Goal: Navigation & Orientation: Understand site structure

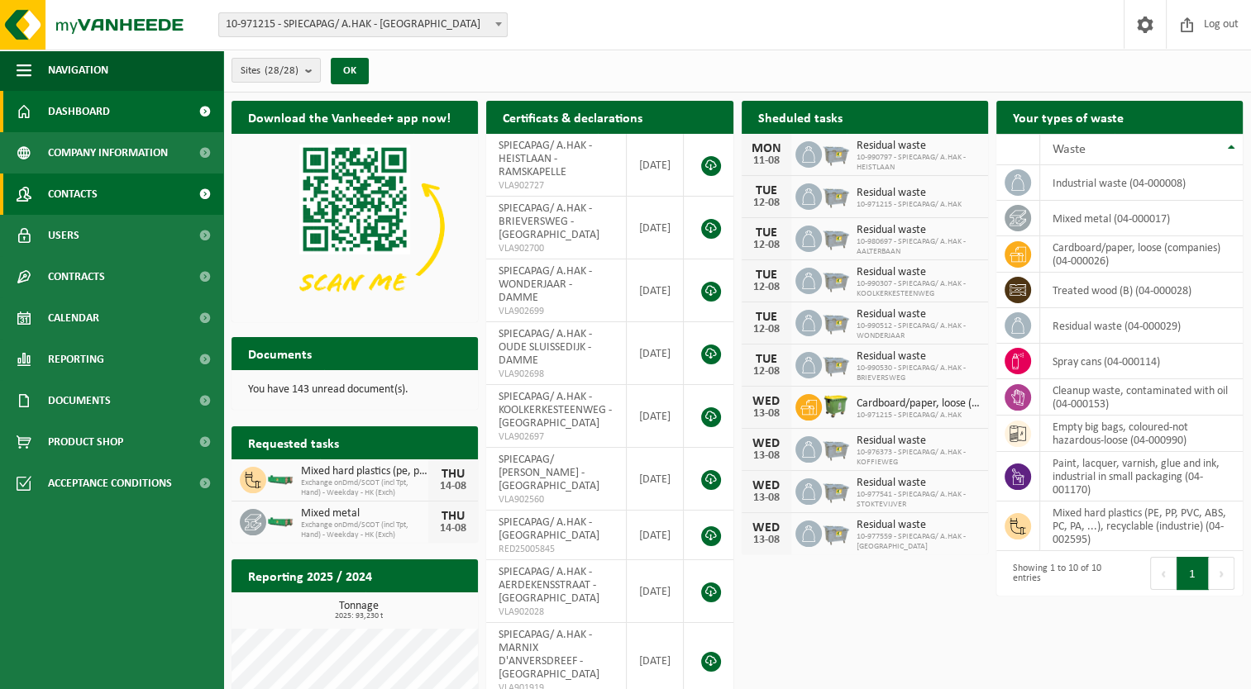
click at [183, 198] on link "Contacts" at bounding box center [111, 194] width 223 height 41
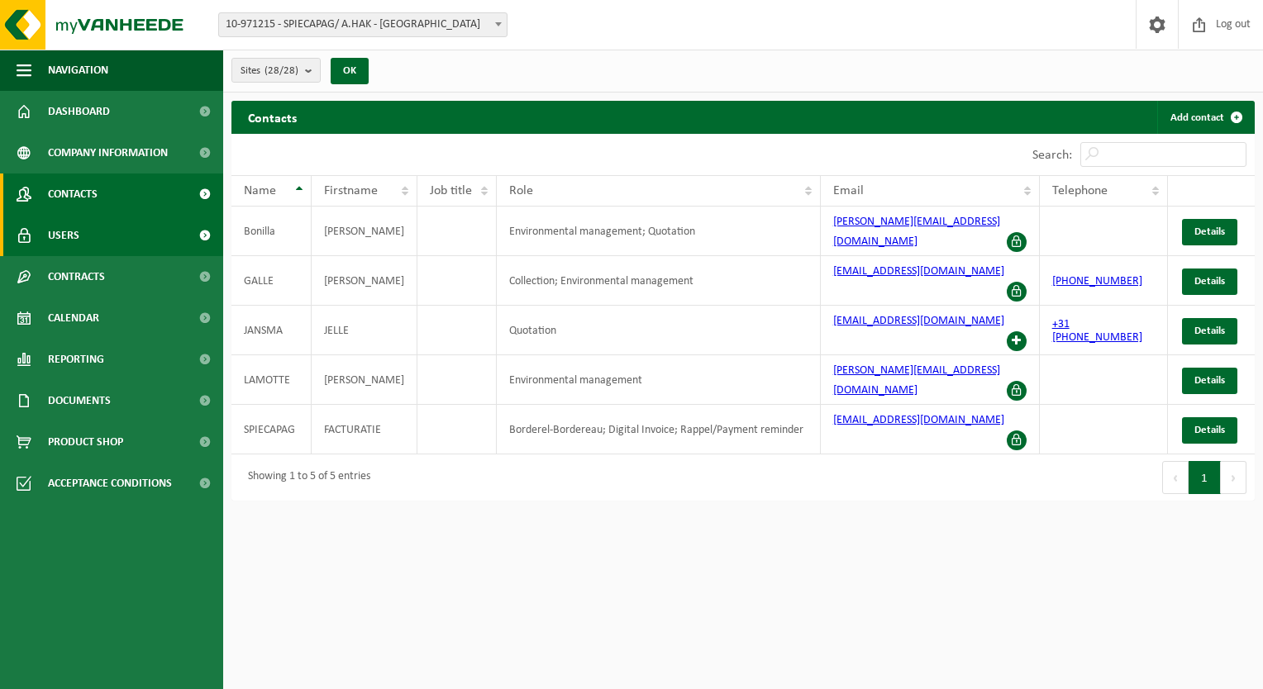
click at [198, 237] on span at bounding box center [204, 235] width 37 height 41
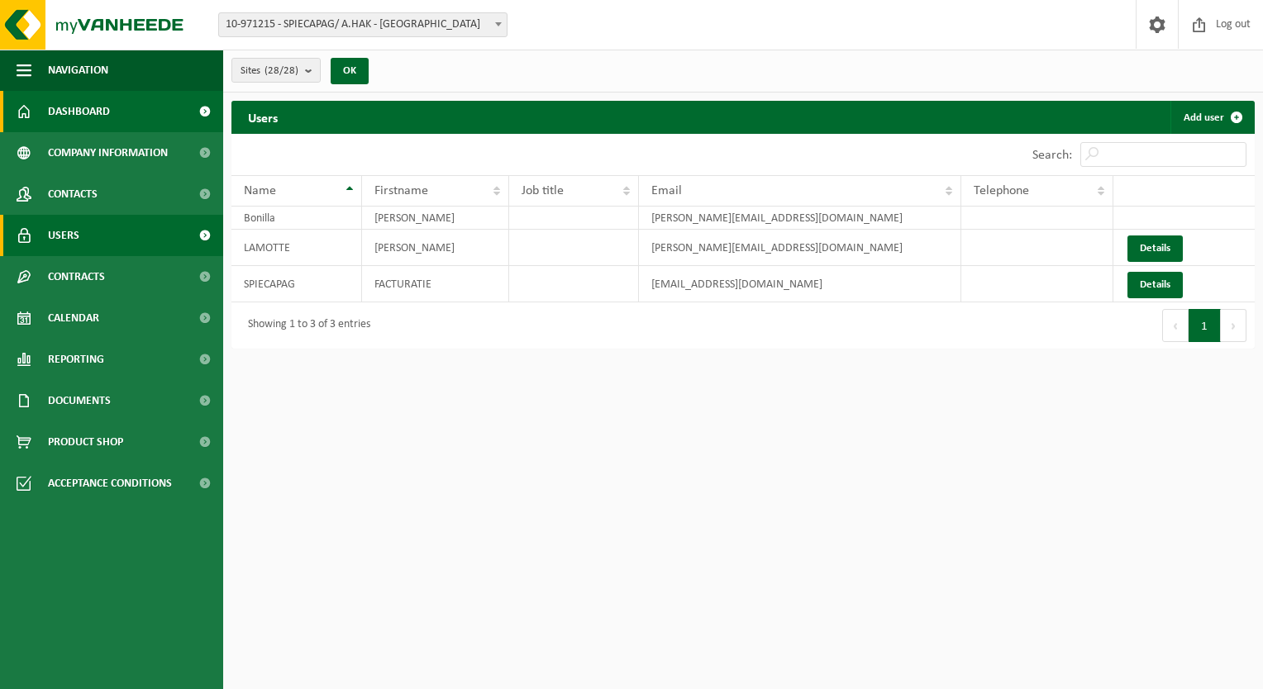
click at [186, 118] on span at bounding box center [204, 111] width 37 height 41
